Goal: Task Accomplishment & Management: Use online tool/utility

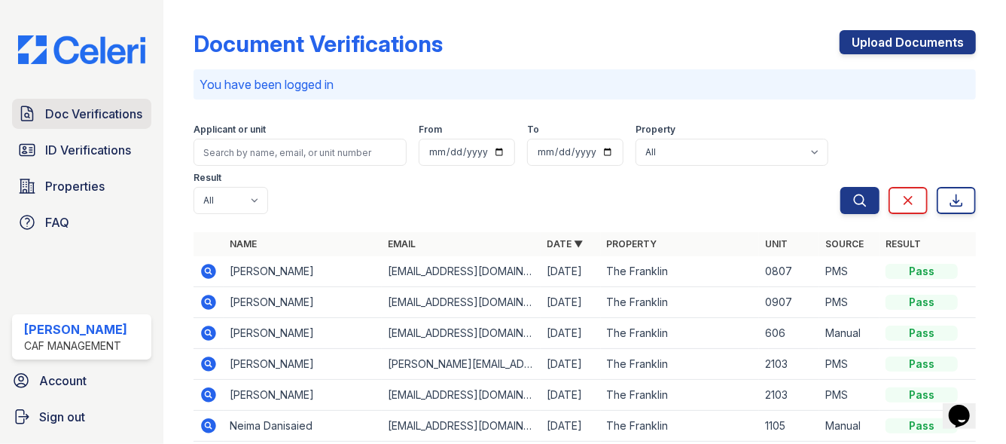
click at [106, 114] on span "Doc Verifications" at bounding box center [93, 114] width 97 height 18
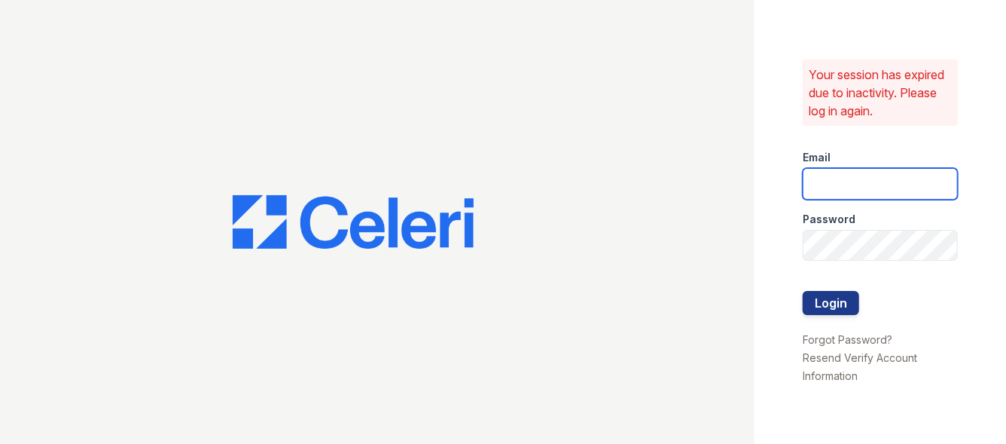
click at [861, 182] on input "email" at bounding box center [880, 184] width 155 height 32
type input "franklin1@cafmanagement.com"
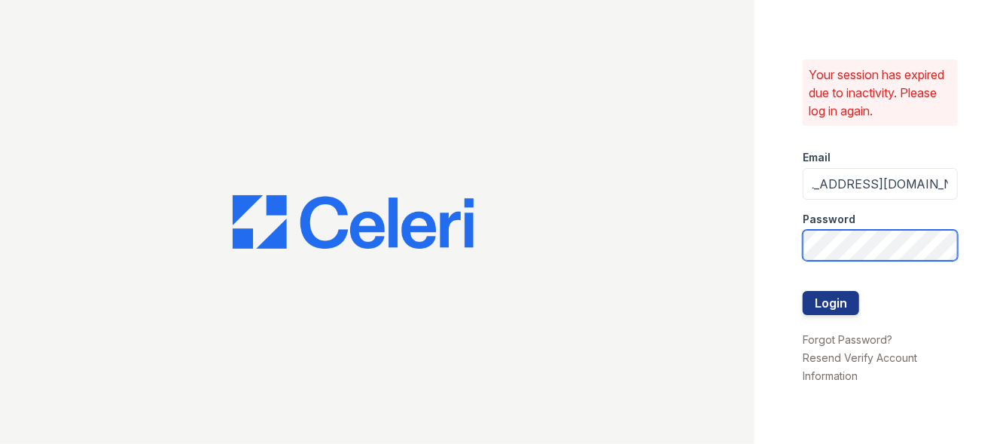
scroll to position [0, 0]
click at [822, 301] on button "Login" at bounding box center [831, 303] width 56 height 24
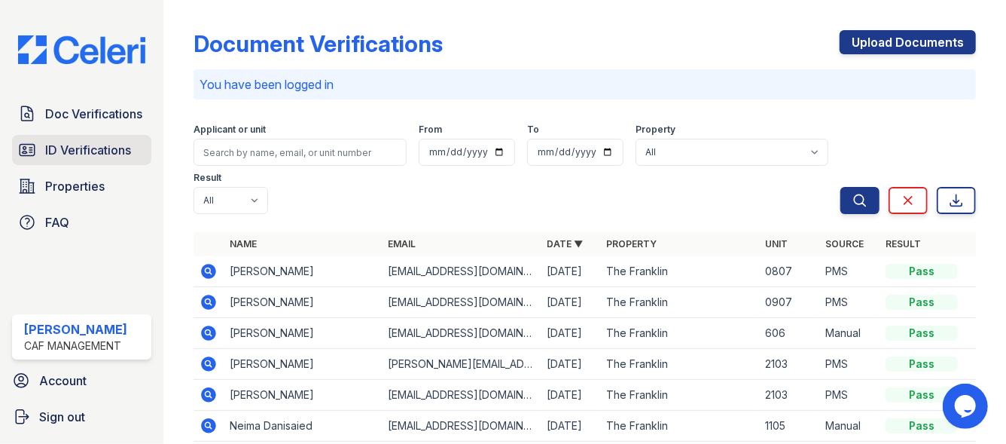
click at [75, 157] on span "ID Verifications" at bounding box center [88, 150] width 86 height 18
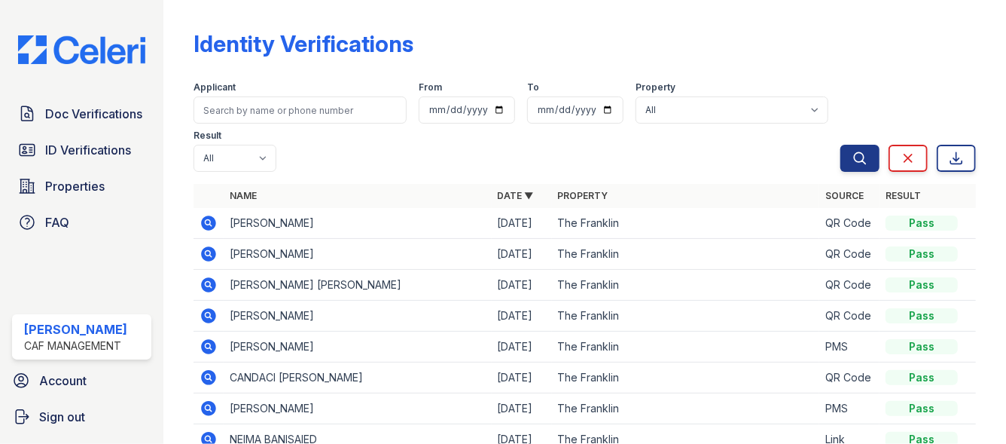
click at [68, 131] on div "Doc Verifications ID Verifications Properties FAQ" at bounding box center [81, 168] width 151 height 139
click at [67, 139] on link "ID Verifications" at bounding box center [81, 150] width 139 height 30
click at [74, 121] on span "Doc Verifications" at bounding box center [93, 114] width 97 height 18
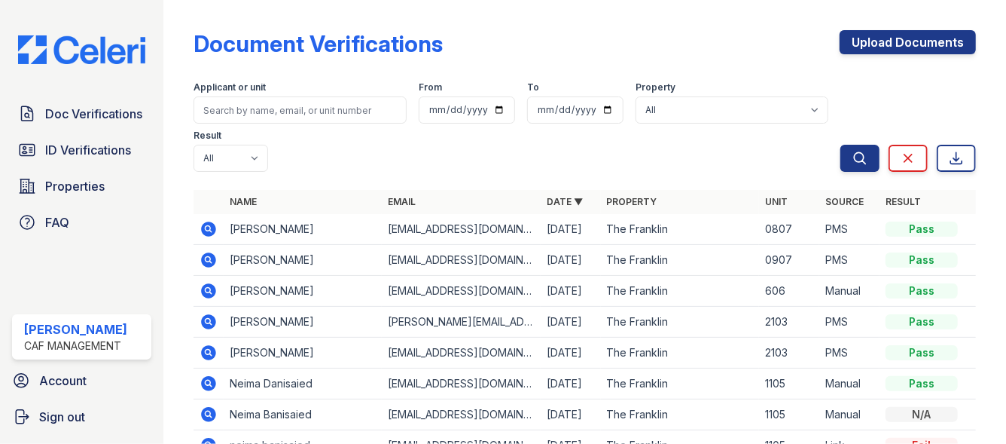
click at [209, 228] on icon at bounding box center [208, 228] width 4 height 4
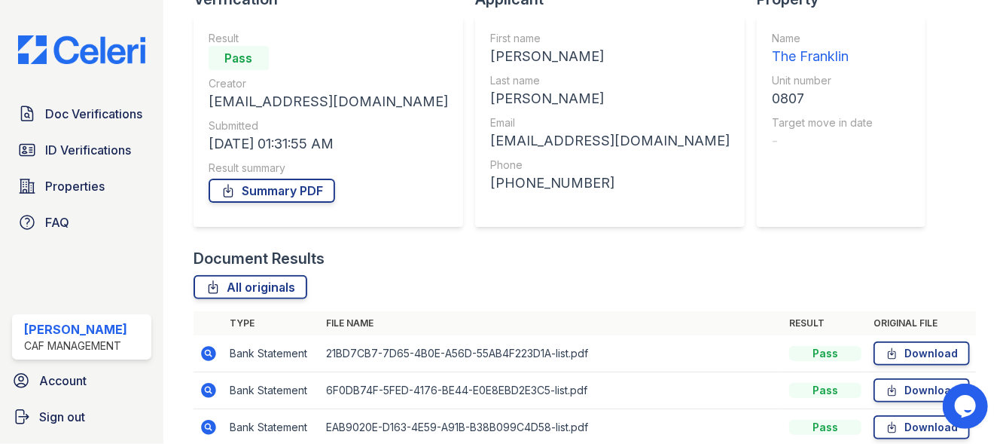
scroll to position [122, 0]
click at [99, 117] on span "Doc Verifications" at bounding box center [93, 114] width 97 height 18
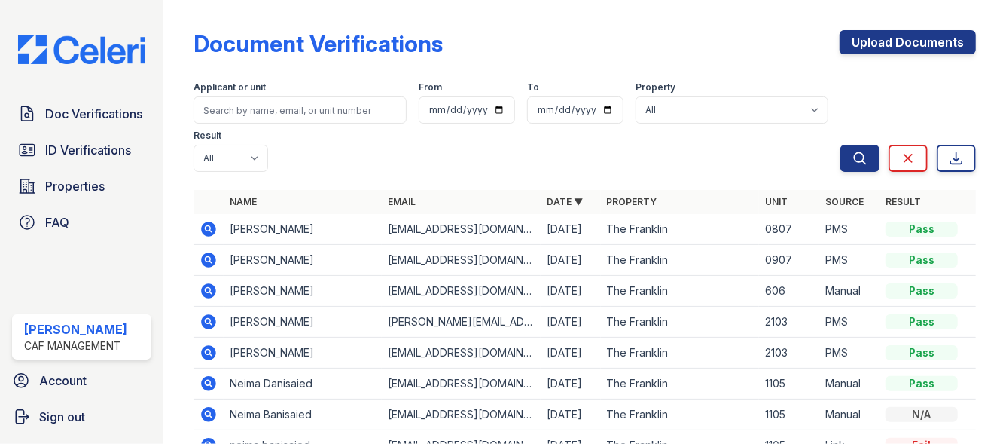
click at [204, 267] on icon at bounding box center [209, 260] width 18 height 18
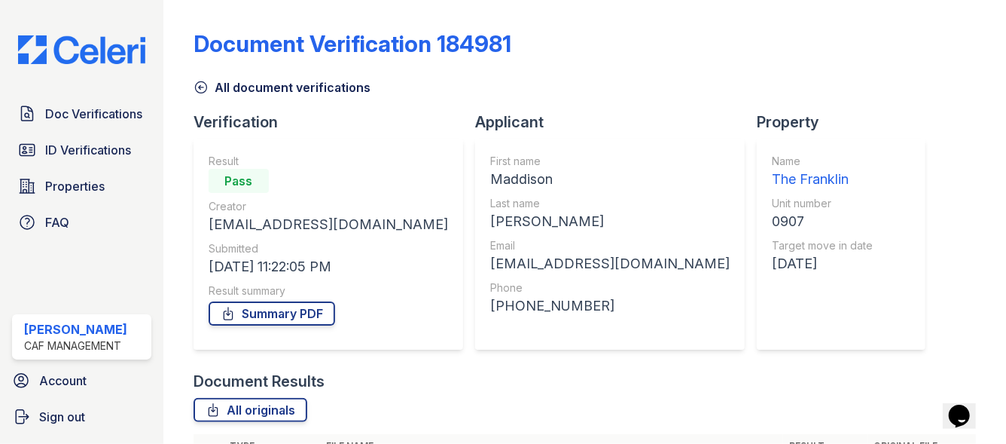
scroll to position [154, 0]
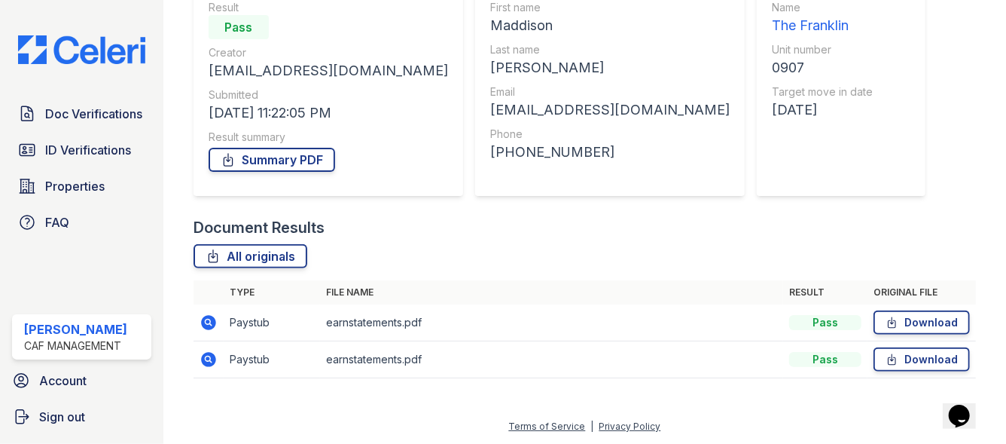
click at [208, 346] on td at bounding box center [209, 359] width 30 height 37
click at [206, 352] on icon at bounding box center [208, 359] width 15 height 15
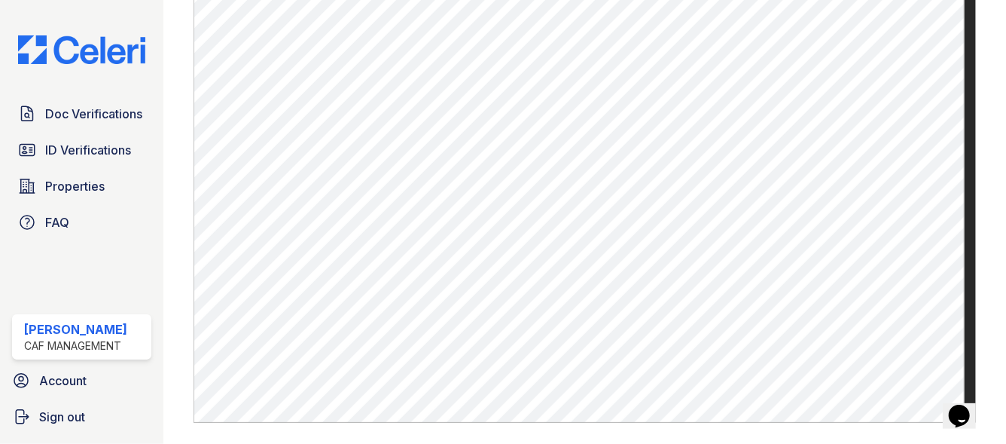
scroll to position [771, 0]
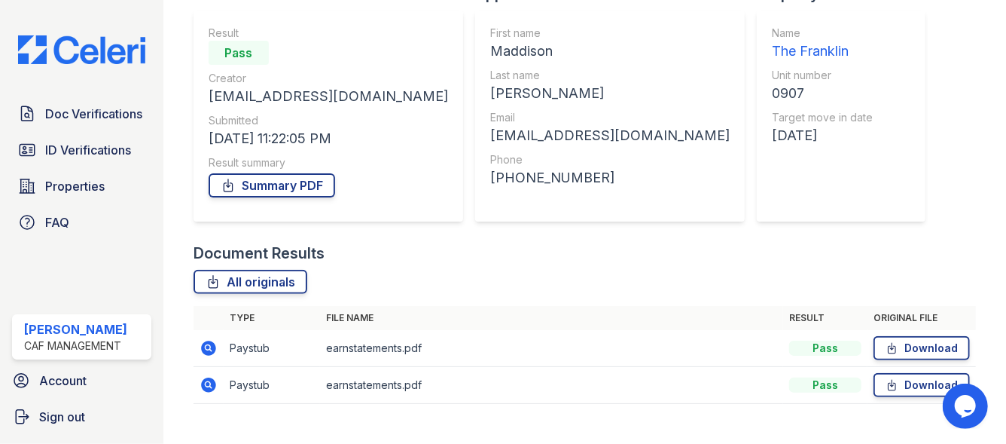
scroll to position [126, 0]
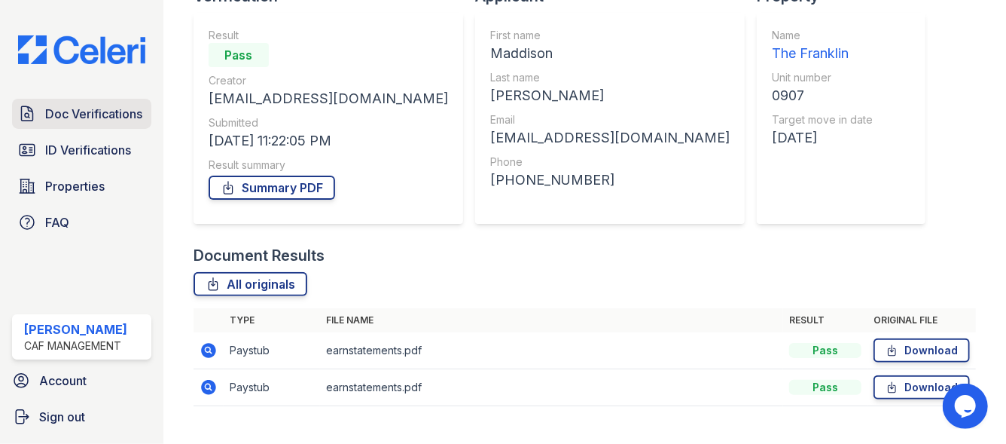
click at [103, 112] on span "Doc Verifications" at bounding box center [93, 114] width 97 height 18
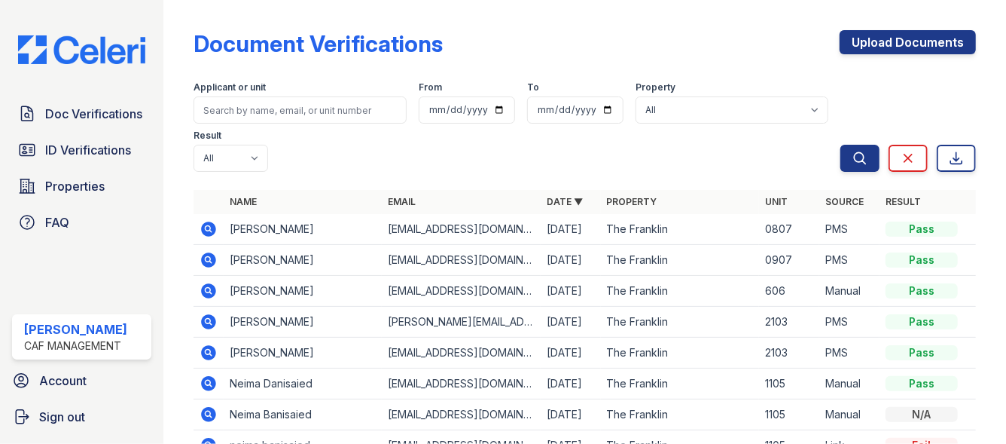
click at [208, 237] on icon at bounding box center [209, 229] width 18 height 18
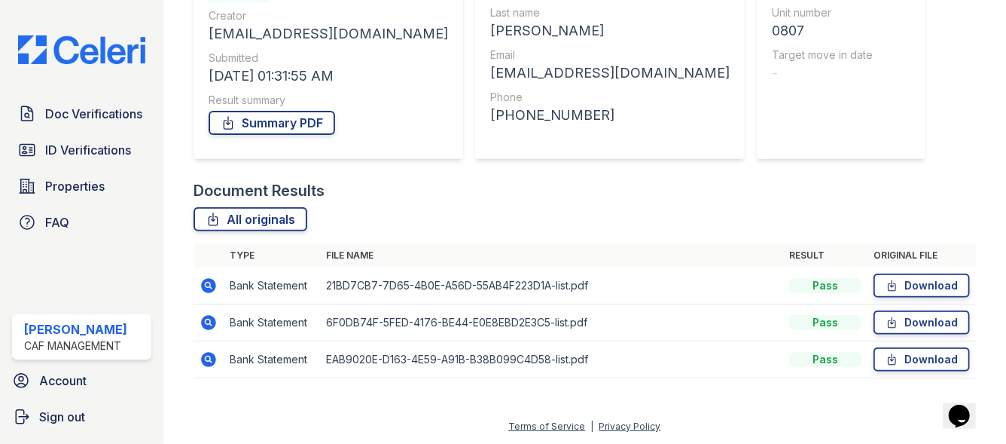
click at [209, 288] on icon at bounding box center [208, 285] width 15 height 15
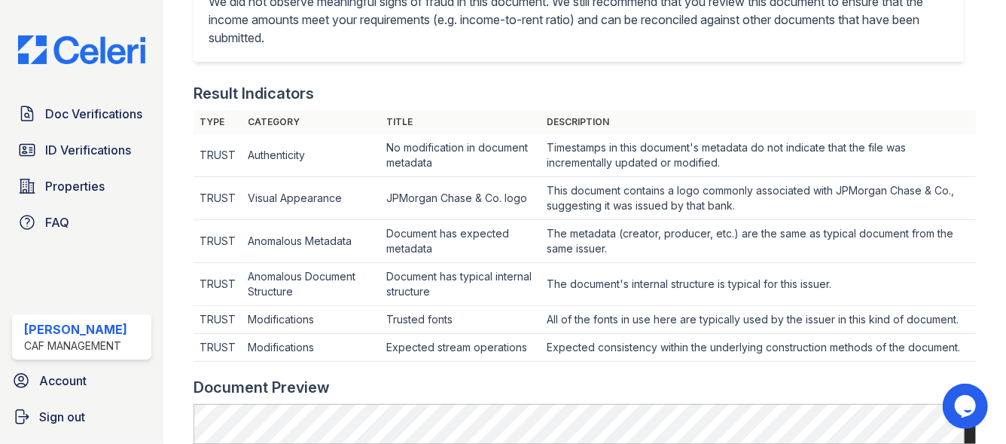
scroll to position [822, 0]
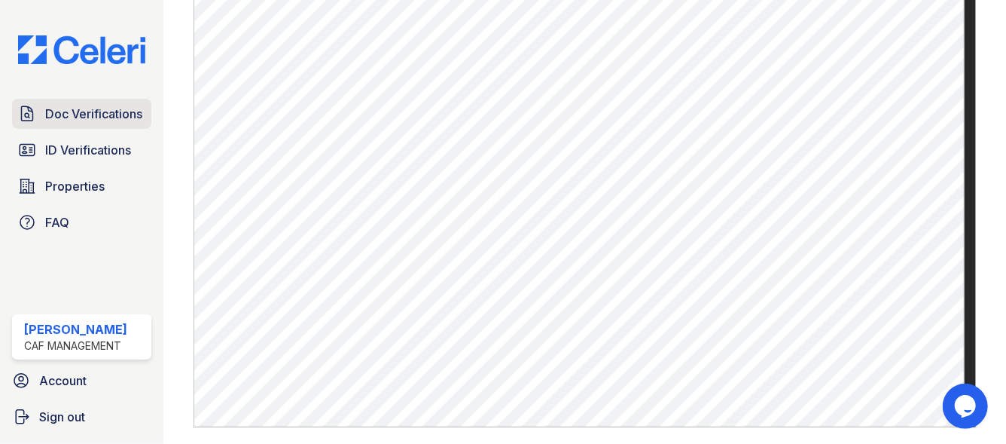
click at [78, 109] on span "Doc Verifications" at bounding box center [93, 114] width 97 height 18
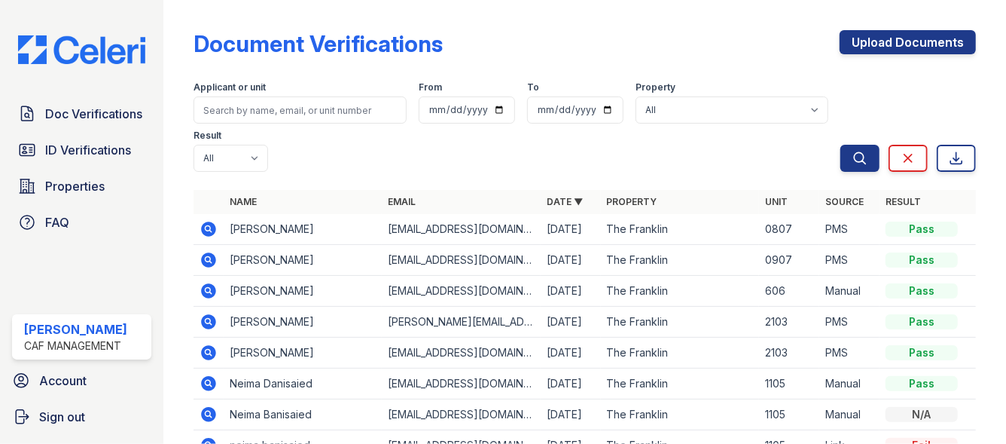
click at [205, 258] on icon at bounding box center [209, 260] width 18 height 18
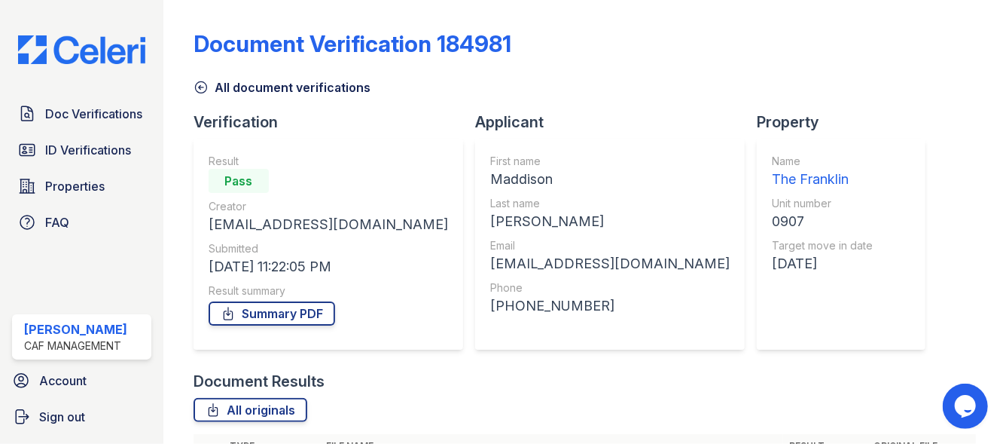
scroll to position [154, 0]
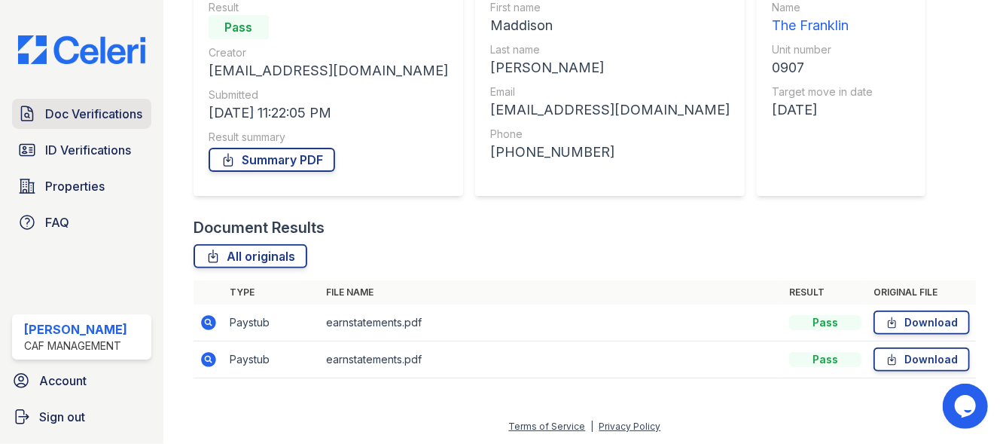
click at [113, 126] on link "Doc Verifications" at bounding box center [81, 114] width 139 height 30
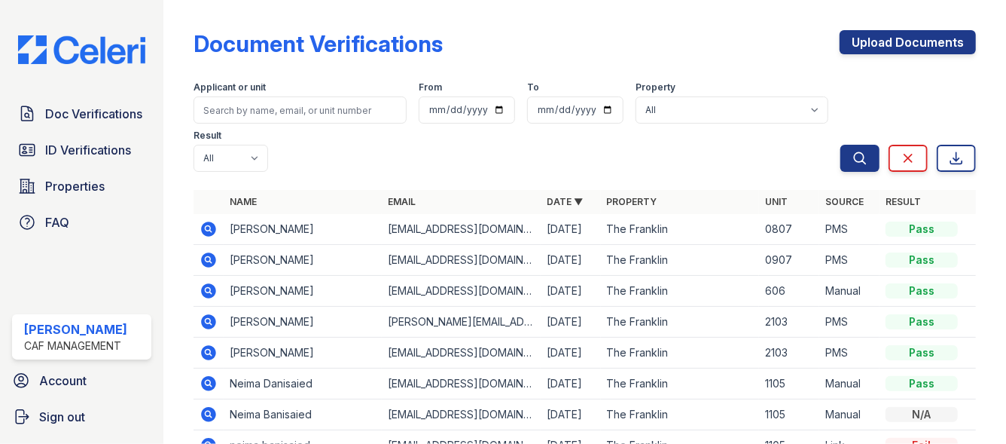
click at [208, 261] on icon at bounding box center [209, 260] width 18 height 18
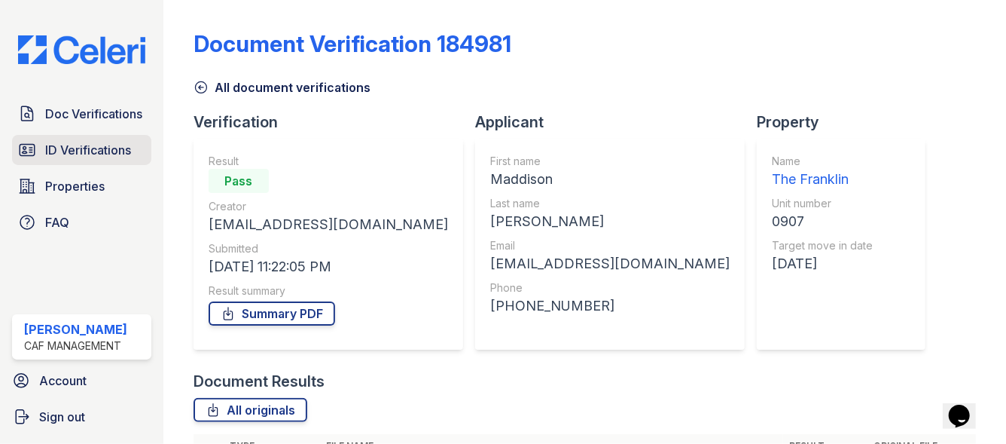
click at [53, 146] on span "ID Verifications" at bounding box center [88, 150] width 86 height 18
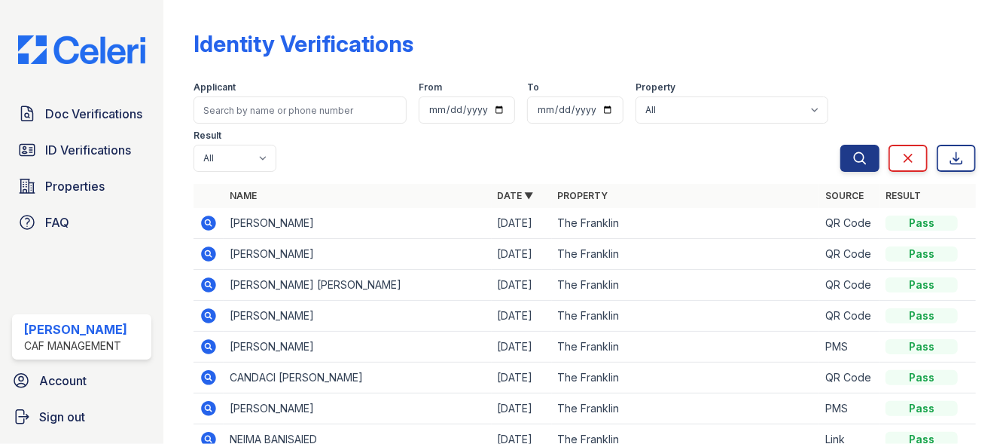
click at [96, 130] on div "Doc Verifications ID Verifications Properties FAQ" at bounding box center [81, 168] width 151 height 139
click at [90, 117] on span "Doc Verifications" at bounding box center [93, 114] width 97 height 18
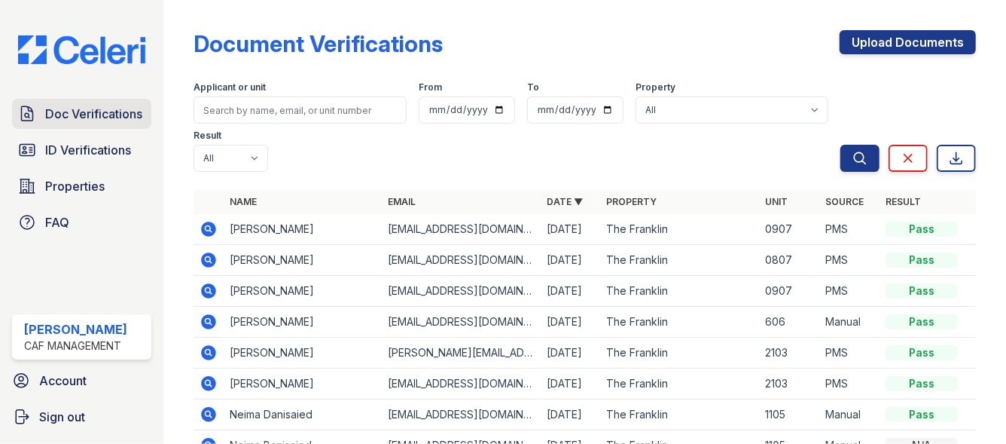
click at [110, 118] on span "Doc Verifications" at bounding box center [93, 114] width 97 height 18
click at [202, 234] on icon at bounding box center [209, 229] width 18 height 18
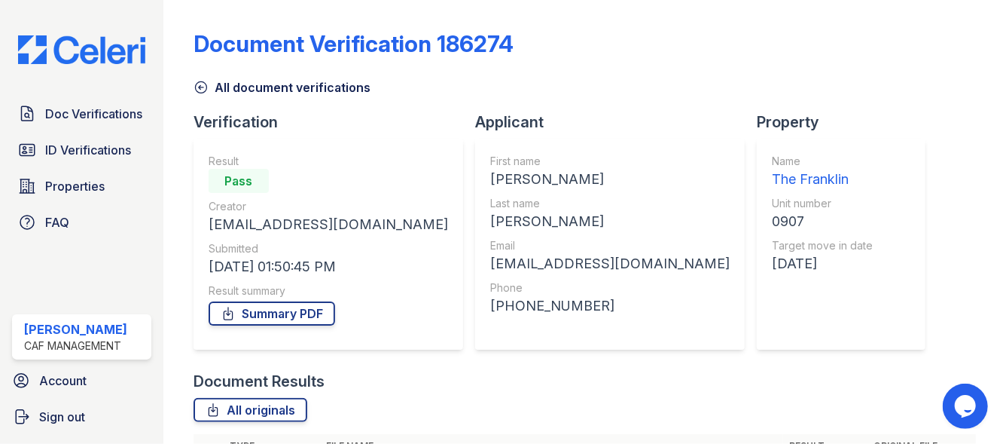
scroll to position [227, 0]
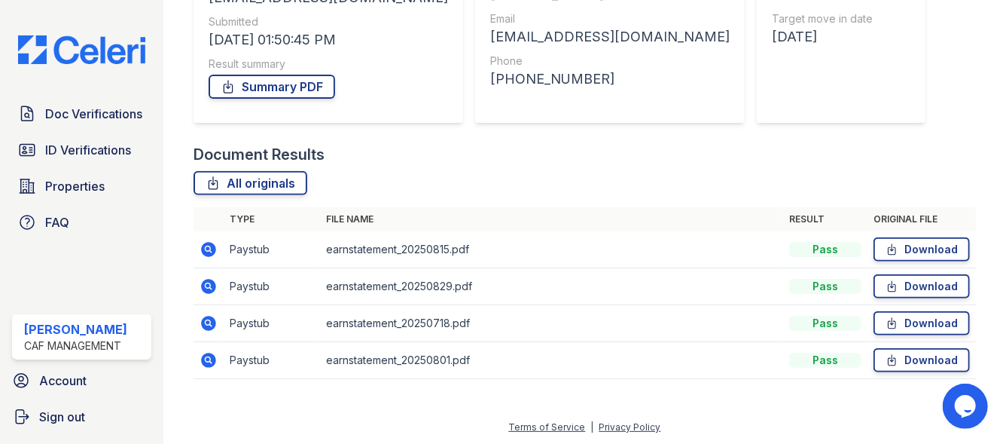
click at [203, 296] on td at bounding box center [209, 286] width 30 height 37
click at [204, 296] on td at bounding box center [209, 286] width 30 height 37
click at [212, 289] on icon at bounding box center [208, 286] width 15 height 15
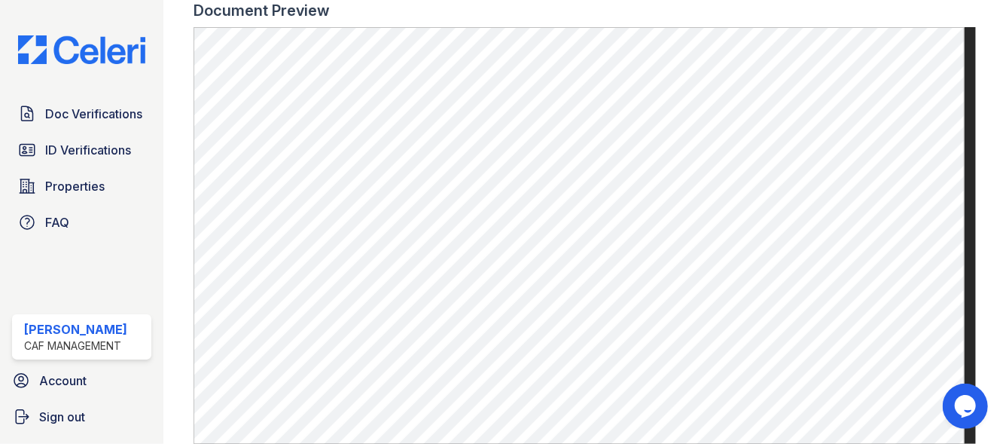
scroll to position [719, 0]
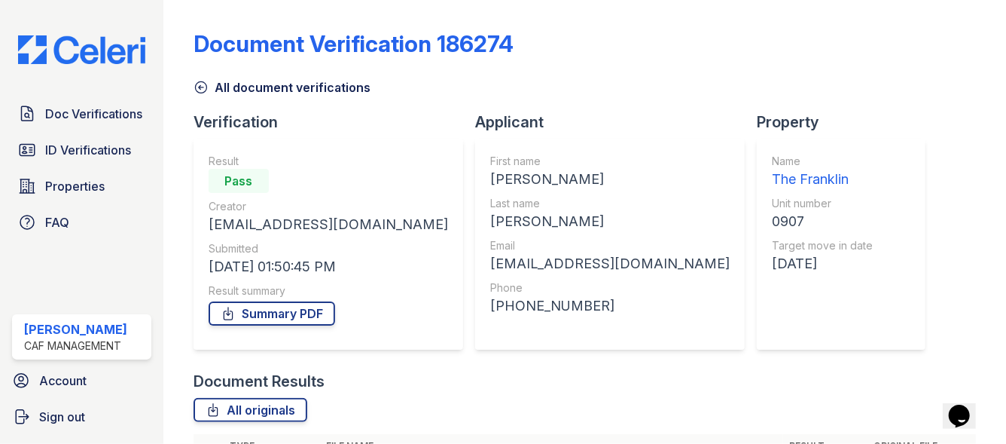
scroll to position [227, 0]
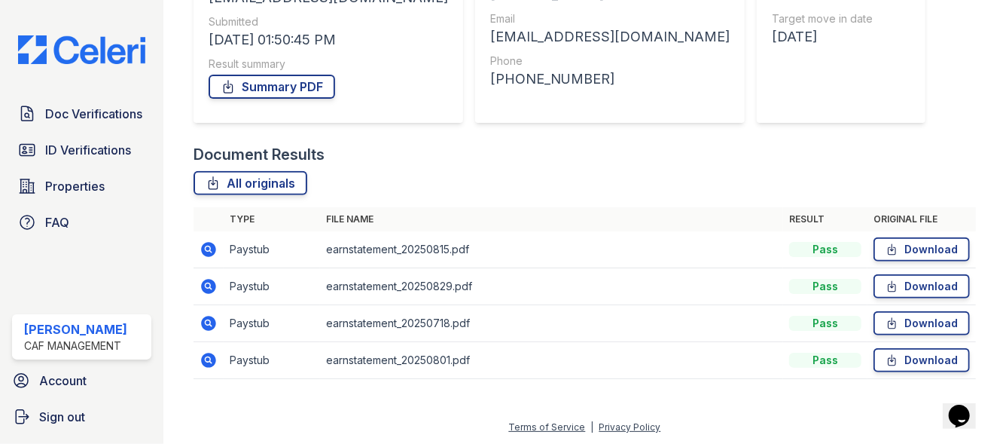
click at [205, 286] on icon at bounding box center [208, 286] width 15 height 15
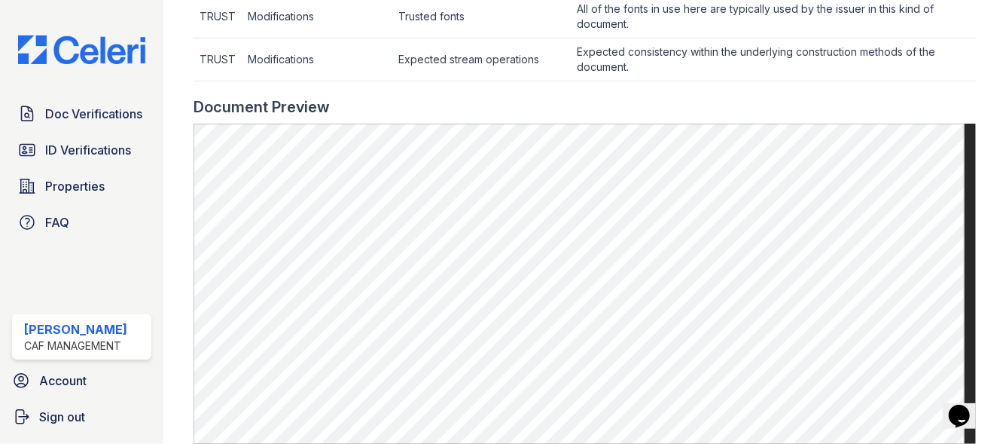
scroll to position [630, 0]
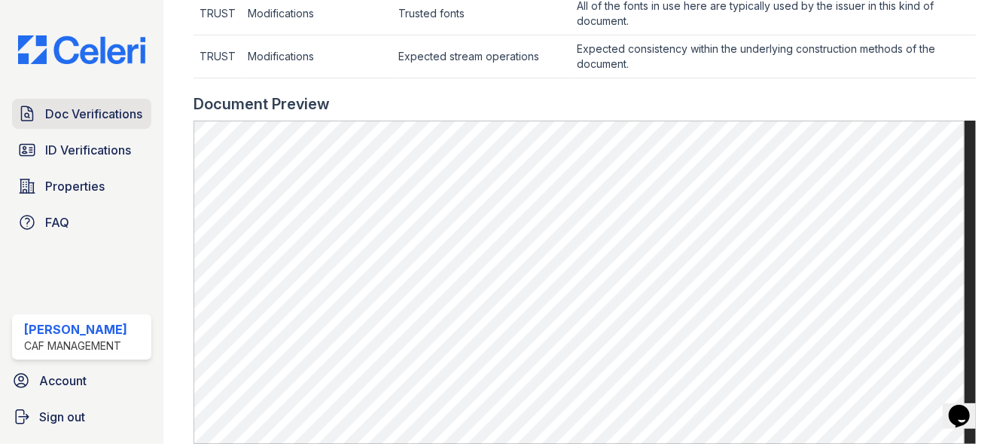
click at [43, 111] on link "Doc Verifications" at bounding box center [81, 114] width 139 height 30
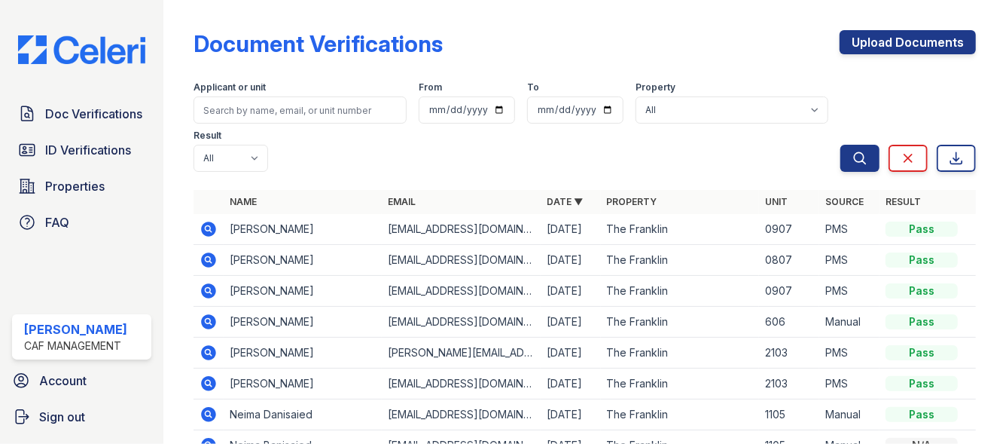
click at [208, 261] on icon at bounding box center [209, 260] width 18 height 18
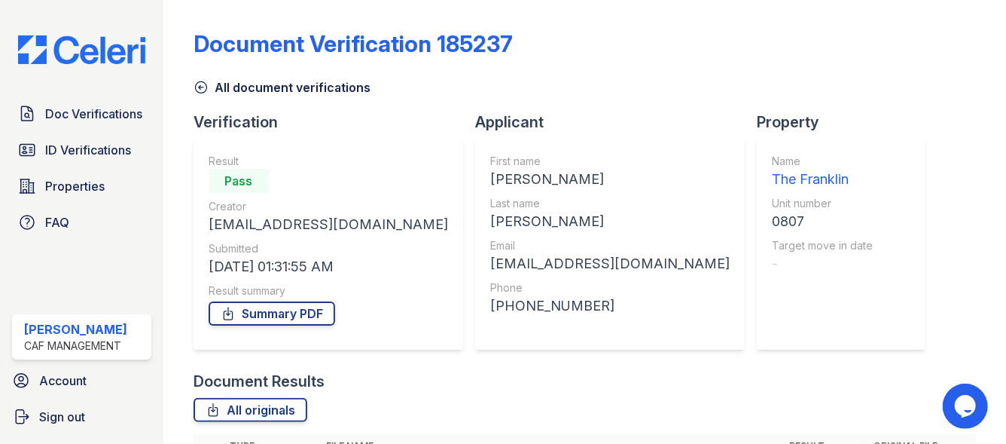
scroll to position [191, 0]
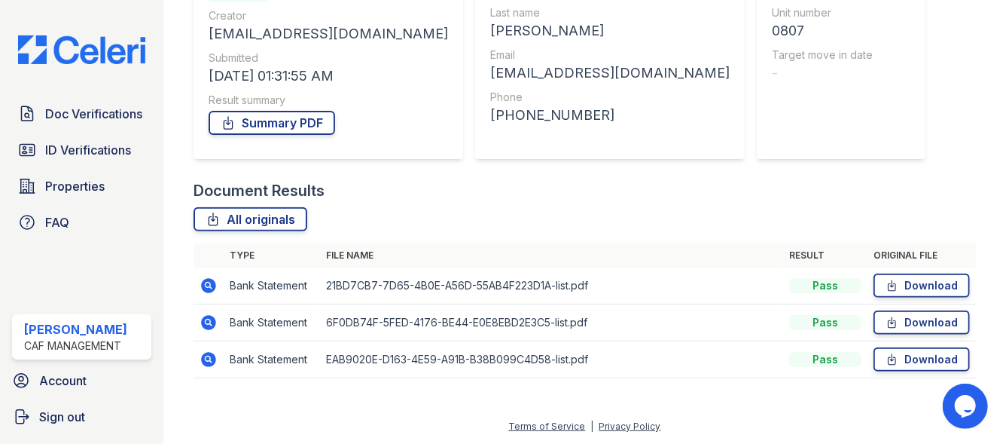
click at [201, 285] on icon at bounding box center [208, 285] width 15 height 15
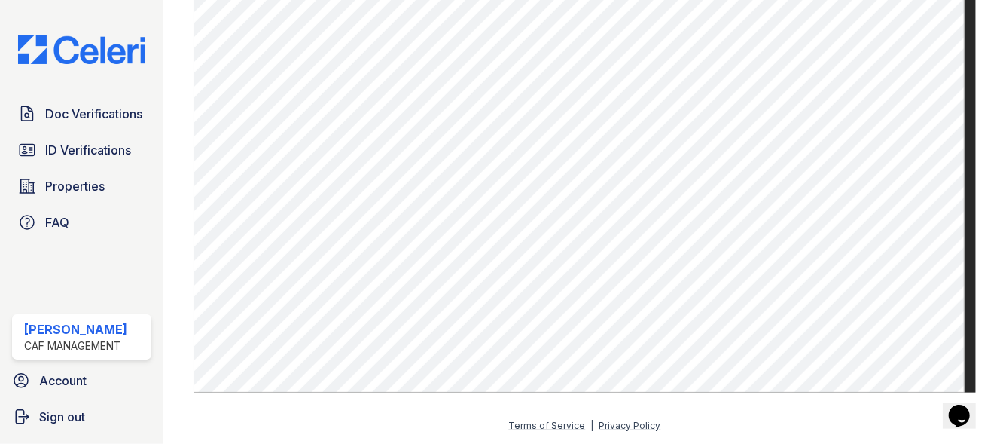
scroll to position [883, 0]
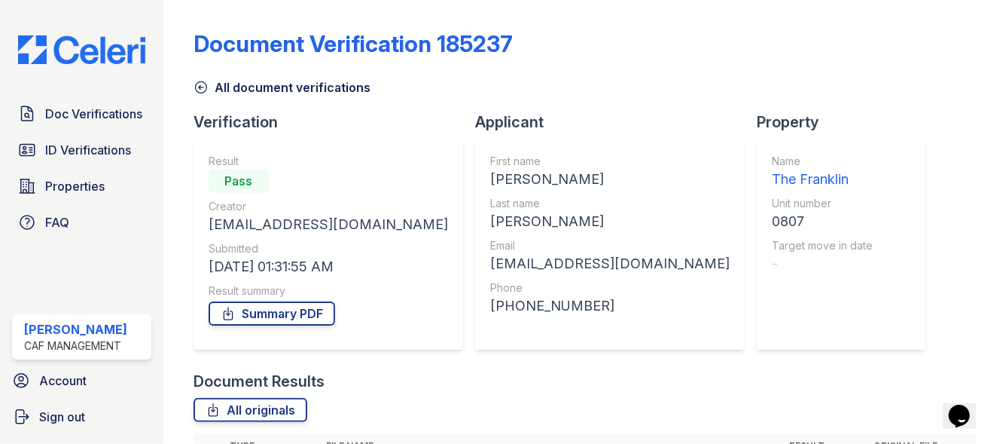
scroll to position [191, 0]
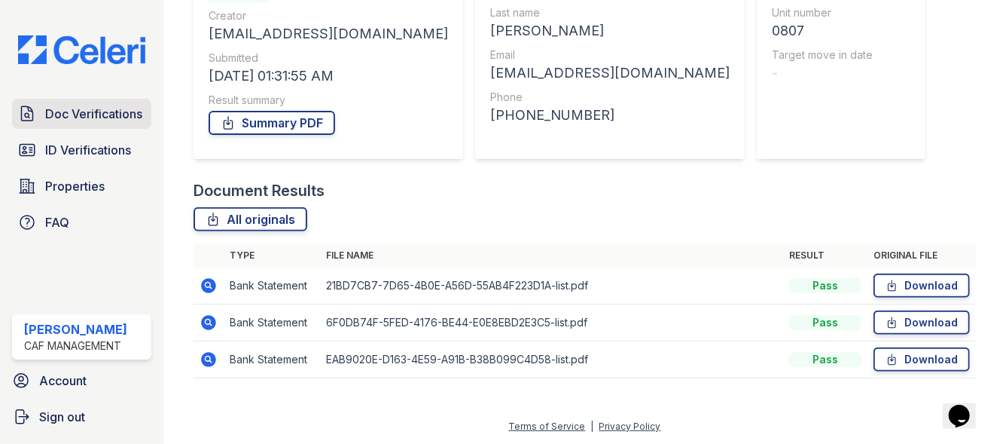
click at [62, 112] on span "Doc Verifications" at bounding box center [93, 114] width 97 height 18
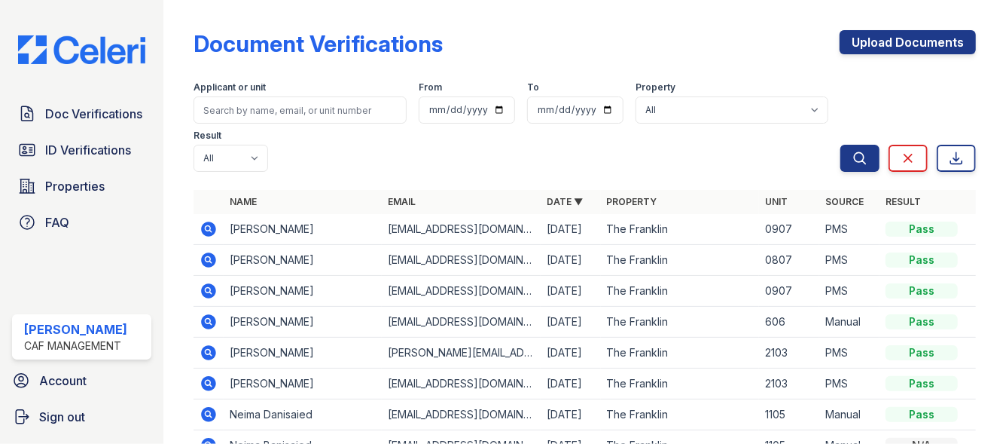
click at [212, 225] on icon at bounding box center [208, 228] width 15 height 15
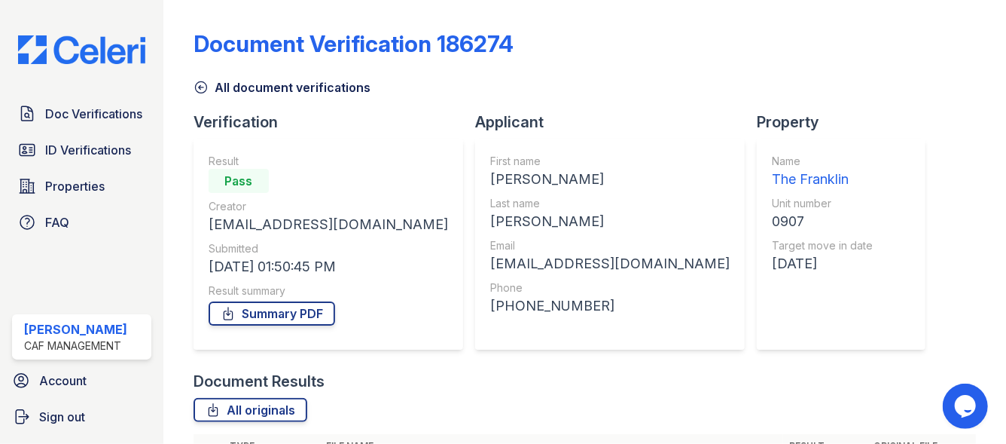
scroll to position [227, 0]
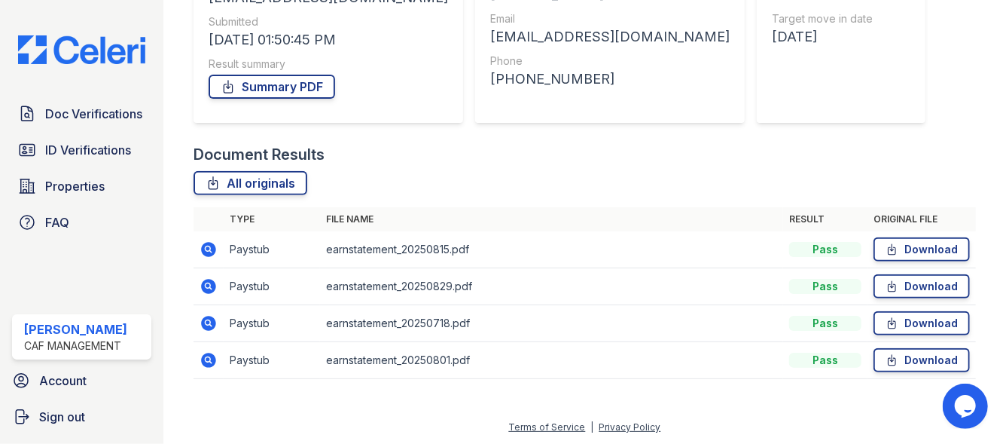
click at [205, 253] on icon at bounding box center [208, 249] width 15 height 15
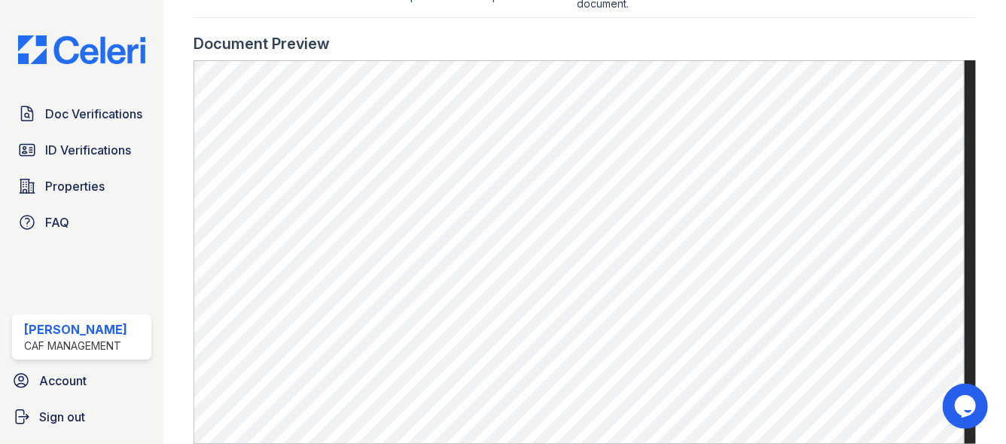
scroll to position [713, 0]
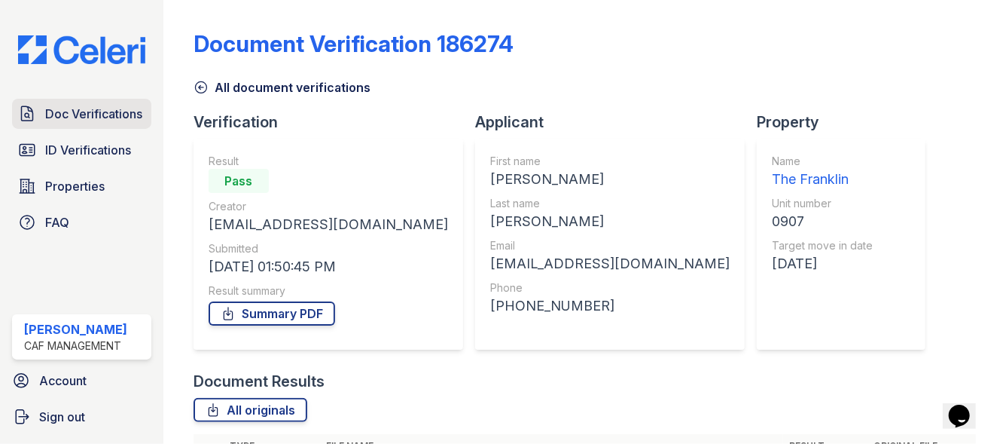
click at [127, 126] on link "Doc Verifications" at bounding box center [81, 114] width 139 height 30
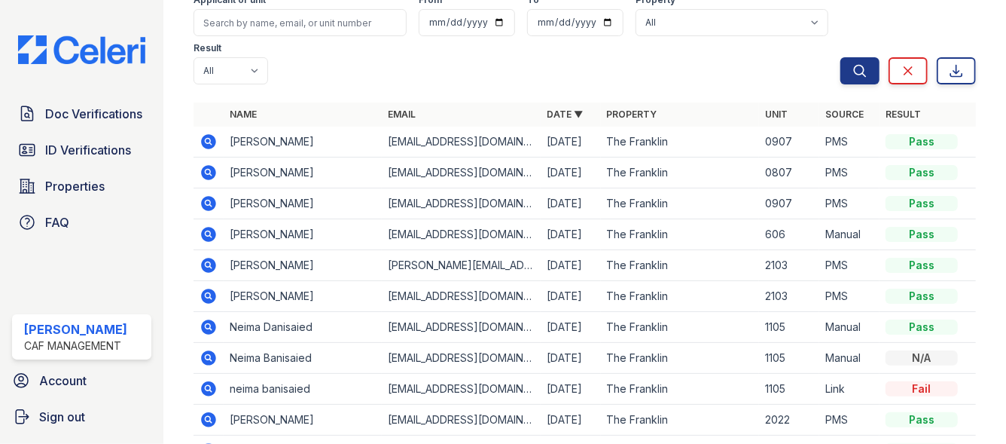
scroll to position [89, 0]
